Goal: Task Accomplishment & Management: Use online tool/utility

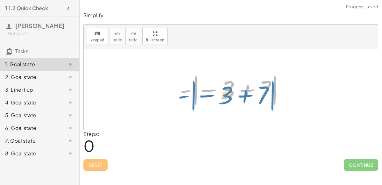
drag, startPoint x: 186, startPoint y: 89, endPoint x: 180, endPoint y: 93, distance: 7.0
click at [180, 93] on div at bounding box center [233, 89] width 113 height 35
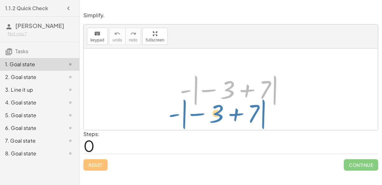
drag, startPoint x: 182, startPoint y: 91, endPoint x: 180, endPoint y: 89, distance: 3.4
click at [180, 89] on div at bounding box center [233, 89] width 113 height 35
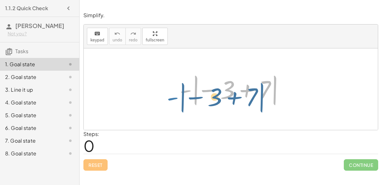
drag, startPoint x: 180, startPoint y: 89, endPoint x: 172, endPoint y: 94, distance: 9.0
click at [172, 94] on div "- | − 3 + 7 | - | − 3 + 7 |" at bounding box center [230, 89] width 121 height 39
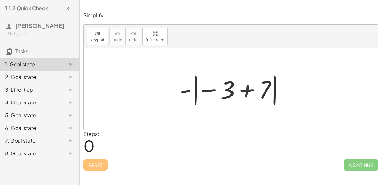
drag, startPoint x: 258, startPoint y: 94, endPoint x: 245, endPoint y: 91, distance: 13.1
click at [245, 91] on div at bounding box center [233, 89] width 113 height 35
drag, startPoint x: 250, startPoint y: 92, endPoint x: 173, endPoint y: 95, distance: 77.1
click at [173, 95] on div "+ 7 - | − 3 + 7 |" at bounding box center [230, 89] width 121 height 39
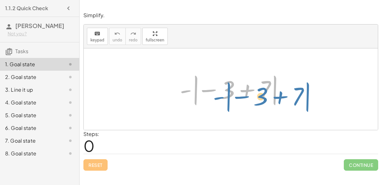
drag, startPoint x: 186, startPoint y: 90, endPoint x: 203, endPoint y: 88, distance: 17.6
click at [203, 88] on div at bounding box center [233, 89] width 113 height 35
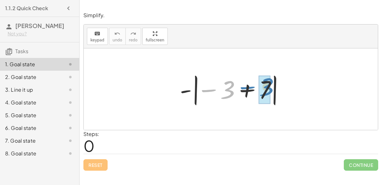
drag, startPoint x: 228, startPoint y: 88, endPoint x: 266, endPoint y: 86, distance: 37.6
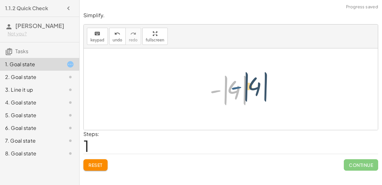
drag, startPoint x: 213, startPoint y: 90, endPoint x: 232, endPoint y: 87, distance: 19.7
click at [232, 87] on div at bounding box center [233, 89] width 53 height 35
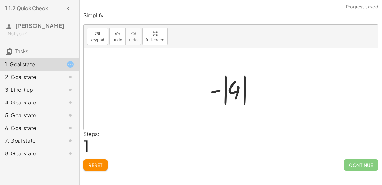
click at [234, 87] on div at bounding box center [233, 89] width 53 height 35
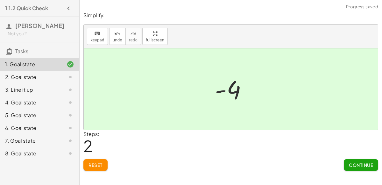
click at [349, 165] on span "Continue" at bounding box center [361, 165] width 24 height 6
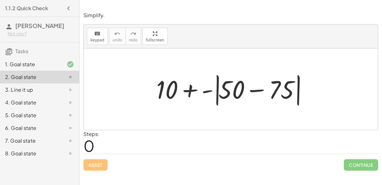
click at [231, 95] on div at bounding box center [233, 89] width 160 height 37
click at [252, 92] on div at bounding box center [233, 89] width 160 height 37
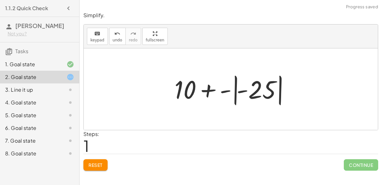
click at [227, 89] on div at bounding box center [233, 89] width 124 height 35
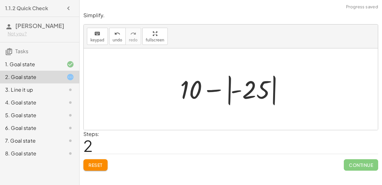
click at [234, 90] on div at bounding box center [233, 89] width 112 height 35
drag, startPoint x: 193, startPoint y: 88, endPoint x: 208, endPoint y: 88, distance: 15.3
click at [208, 88] on div at bounding box center [233, 89] width 112 height 35
click at [213, 92] on div at bounding box center [233, 89] width 112 height 35
click at [230, 93] on div at bounding box center [233, 89] width 112 height 35
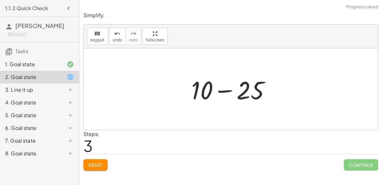
click at [225, 88] on div at bounding box center [233, 89] width 90 height 33
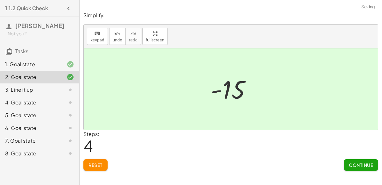
click at [356, 167] on button "Continue" at bounding box center [361, 164] width 34 height 11
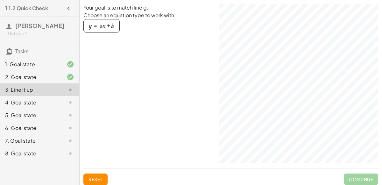
click at [56, 101] on div "4. Goal state" at bounding box center [30, 103] width 51 height 8
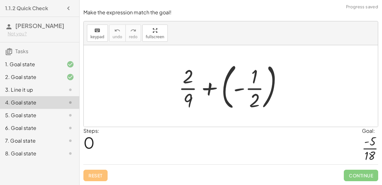
click at [55, 109] on div "3. Line it up" at bounding box center [39, 115] width 79 height 13
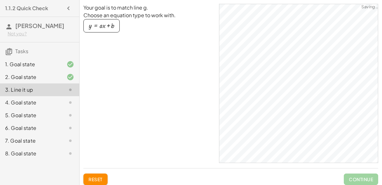
click at [53, 104] on div "4. Goal state" at bounding box center [30, 103] width 51 height 8
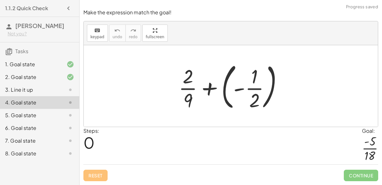
click at [187, 101] on div at bounding box center [233, 86] width 116 height 53
click at [237, 88] on div at bounding box center [233, 86] width 116 height 53
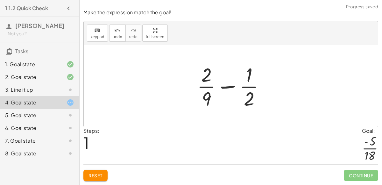
click at [225, 88] on div at bounding box center [233, 85] width 79 height 49
drag, startPoint x: 206, startPoint y: 96, endPoint x: 255, endPoint y: 86, distance: 50.4
click at [255, 86] on div at bounding box center [233, 85] width 79 height 49
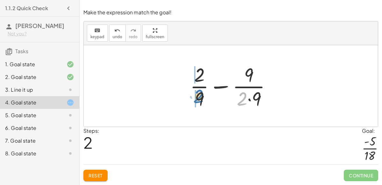
drag, startPoint x: 243, startPoint y: 100, endPoint x: 199, endPoint y: 98, distance: 43.7
click at [199, 98] on div at bounding box center [233, 85] width 93 height 49
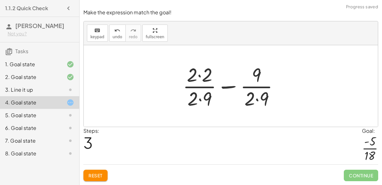
click at [198, 78] on div at bounding box center [234, 85] width 108 height 49
click at [203, 95] on div at bounding box center [233, 85] width 107 height 49
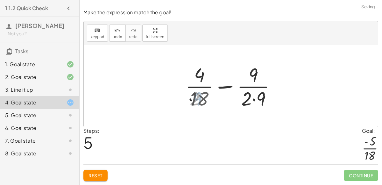
click at [252, 97] on div at bounding box center [233, 85] width 100 height 49
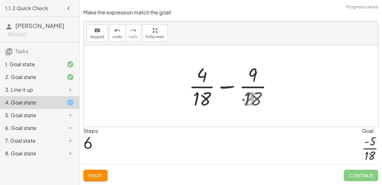
click at [216, 85] on div at bounding box center [233, 85] width 94 height 49
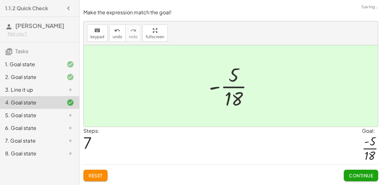
click at [362, 174] on span "Continue" at bounding box center [361, 176] width 24 height 6
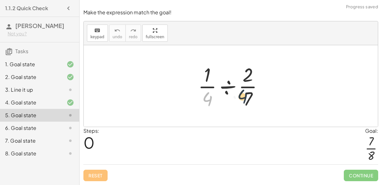
drag, startPoint x: 208, startPoint y: 98, endPoint x: 244, endPoint y: 96, distance: 36.7
click at [244, 96] on div at bounding box center [233, 85] width 77 height 49
drag, startPoint x: 211, startPoint y: 94, endPoint x: 242, endPoint y: 81, distance: 34.0
click at [242, 81] on div at bounding box center [233, 85] width 77 height 49
click at [224, 87] on div at bounding box center [233, 85] width 77 height 49
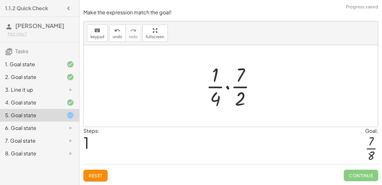
click at [225, 88] on div at bounding box center [233, 85] width 61 height 49
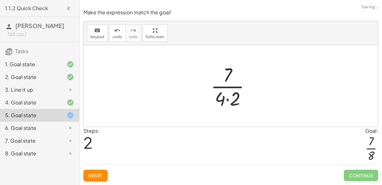
click at [226, 99] on div at bounding box center [233, 85] width 51 height 49
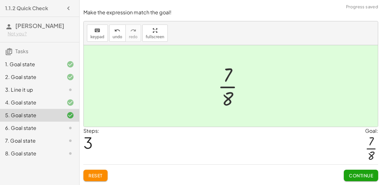
click at [360, 178] on span "Continue" at bounding box center [361, 176] width 24 height 6
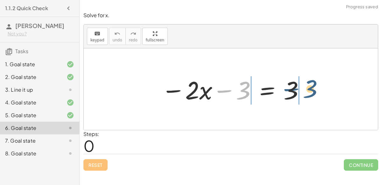
drag, startPoint x: 246, startPoint y: 92, endPoint x: 315, endPoint y: 91, distance: 69.1
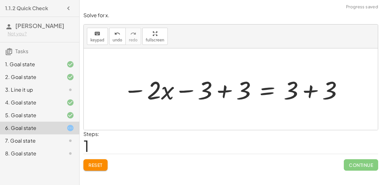
click at [218, 90] on div at bounding box center [233, 89] width 227 height 33
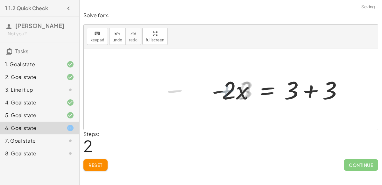
click at [308, 92] on div at bounding box center [280, 89] width 142 height 33
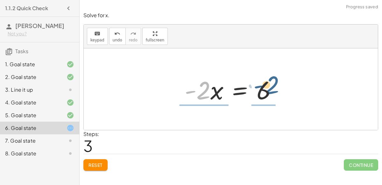
drag, startPoint x: 182, startPoint y: 85, endPoint x: 256, endPoint y: 81, distance: 74.6
click at [256, 81] on div at bounding box center [232, 89] width 103 height 33
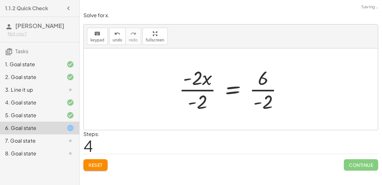
click at [206, 90] on div at bounding box center [234, 89] width 116 height 49
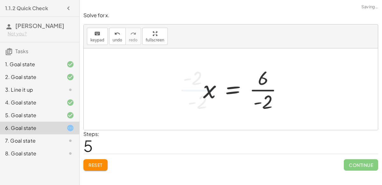
click at [255, 91] on div at bounding box center [245, 89] width 91 height 49
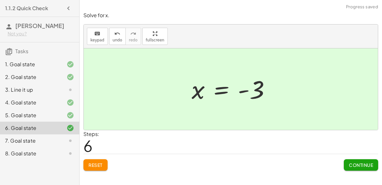
click at [362, 164] on span "Continue" at bounding box center [361, 165] width 24 height 6
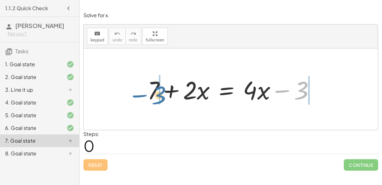
drag, startPoint x: 298, startPoint y: 90, endPoint x: 155, endPoint y: 95, distance: 143.3
click at [155, 95] on div at bounding box center [233, 89] width 179 height 33
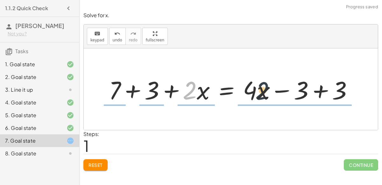
drag, startPoint x: 189, startPoint y: 82, endPoint x: 270, endPoint y: 82, distance: 80.5
click at [270, 82] on div at bounding box center [233, 89] width 255 height 33
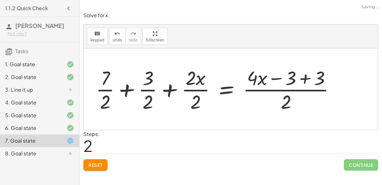
click at [299, 80] on div at bounding box center [218, 89] width 251 height 49
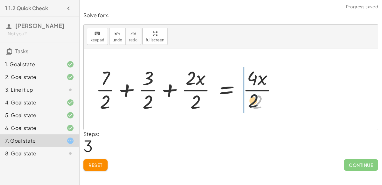
drag, startPoint x: 257, startPoint y: 102, endPoint x: 228, endPoint y: 94, distance: 29.5
click at [228, 94] on div at bounding box center [189, 89] width 193 height 49
click at [94, 160] on button "Reset" at bounding box center [95, 164] width 24 height 11
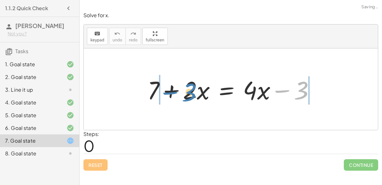
drag, startPoint x: 304, startPoint y: 98, endPoint x: 178, endPoint y: 99, distance: 125.7
click at [178, 99] on div at bounding box center [233, 89] width 179 height 33
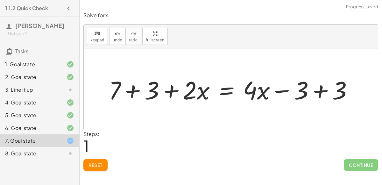
click at [174, 92] on div at bounding box center [233, 89] width 255 height 33
click at [146, 92] on div at bounding box center [233, 89] width 255 height 33
click at [339, 88] on div at bounding box center [247, 89] width 227 height 33
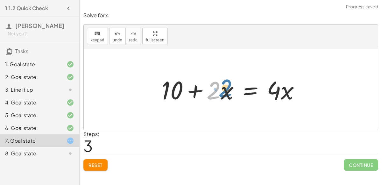
drag, startPoint x: 213, startPoint y: 88, endPoint x: 217, endPoint y: 86, distance: 4.7
click at [217, 86] on div at bounding box center [233, 89] width 150 height 33
click at [223, 92] on div at bounding box center [233, 89] width 150 height 33
click at [213, 91] on div at bounding box center [233, 89] width 150 height 33
click at [215, 90] on div at bounding box center [233, 89] width 150 height 33
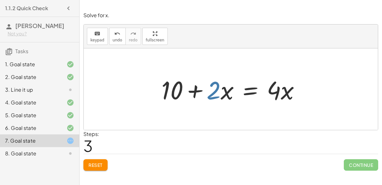
click at [221, 93] on div at bounding box center [233, 89] width 150 height 33
click at [220, 103] on div at bounding box center [233, 89] width 150 height 33
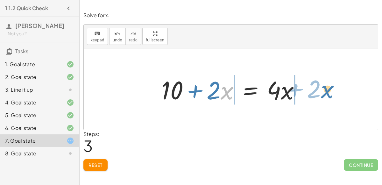
drag, startPoint x: 225, startPoint y: 98, endPoint x: 325, endPoint y: 97, distance: 100.3
click at [325, 97] on div "+ 7 + · 2 · x = + · 4 · x − 3 + 7 + 3 + · 2 · x = + · 4 · x − 3 + 3 + 10 + · 2 …" at bounding box center [231, 88] width 294 height 81
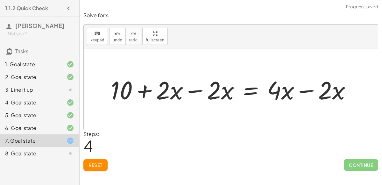
click at [184, 99] on div at bounding box center [234, 89] width 252 height 33
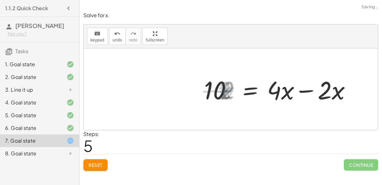
click at [314, 93] on div at bounding box center [284, 89] width 150 height 33
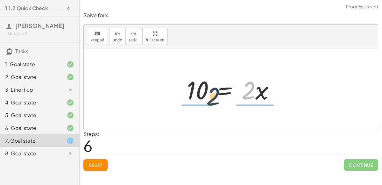
drag, startPoint x: 250, startPoint y: 94, endPoint x: 209, endPoint y: 103, distance: 41.9
click at [209, 103] on div at bounding box center [233, 89] width 99 height 33
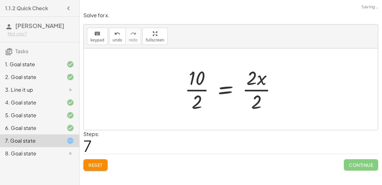
click at [258, 91] on div at bounding box center [232, 89] width 103 height 49
click at [178, 91] on div "+ 7 + · 2 · x = + · 4 · x − 3 + 7 + 3 + · 2 · x = + · 4 · x − 3 + 3 + 10 + · 2 …" at bounding box center [223, 89] width 96 height 52
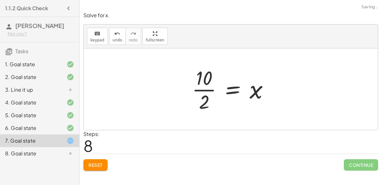
click at [229, 89] on div at bounding box center [233, 89] width 88 height 49
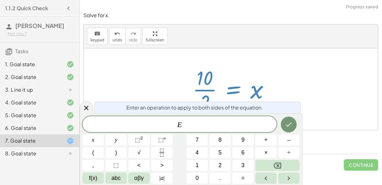
click at [213, 88] on div at bounding box center [233, 89] width 88 height 49
click at [292, 122] on icon "Done" at bounding box center [289, 125] width 8 height 8
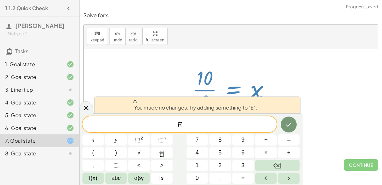
click at [202, 74] on div at bounding box center [233, 89] width 88 height 49
click at [78, 134] on div "5. Goal state" at bounding box center [39, 140] width 79 height 13
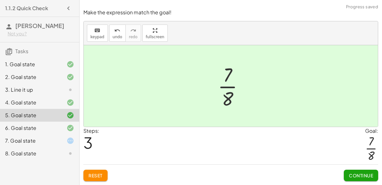
click at [70, 143] on icon at bounding box center [71, 141] width 8 height 8
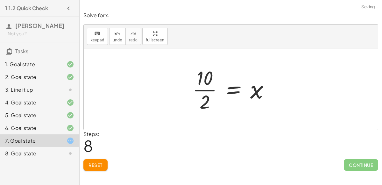
click at [204, 98] on div at bounding box center [233, 89] width 88 height 49
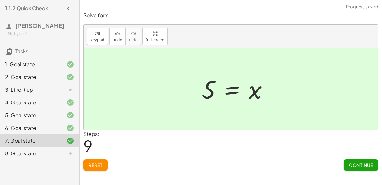
click at [356, 164] on span "Continue" at bounding box center [361, 165] width 24 height 6
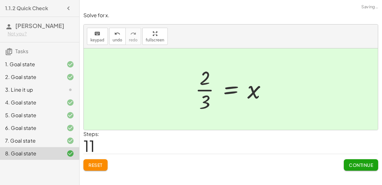
click at [360, 169] on button "Continue" at bounding box center [361, 164] width 34 height 11
